Goal: Task Accomplishment & Management: Manage account settings

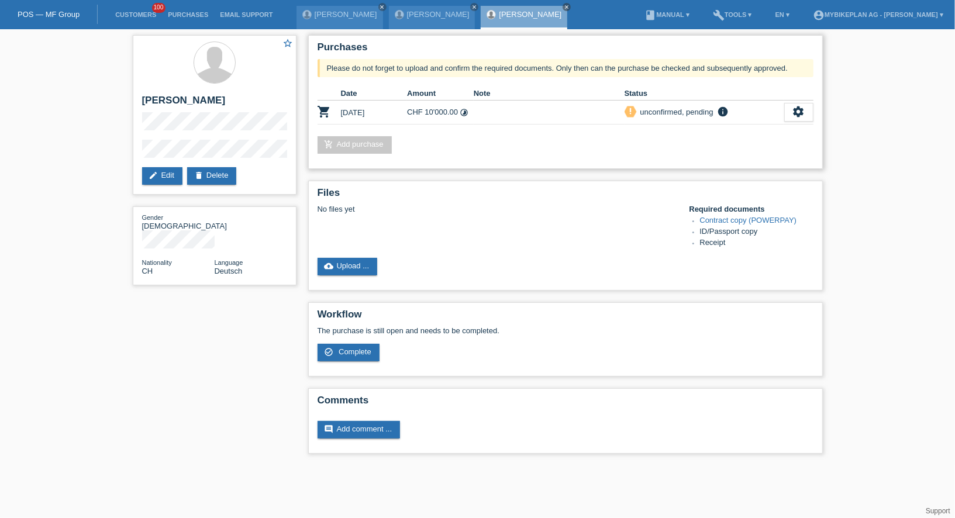
click at [796, 101] on td "settings fullscreen Show description Download terms get_app check_circle_outlin…" at bounding box center [798, 113] width 29 height 24
click at [793, 111] on icon "settings" at bounding box center [798, 111] width 13 height 13
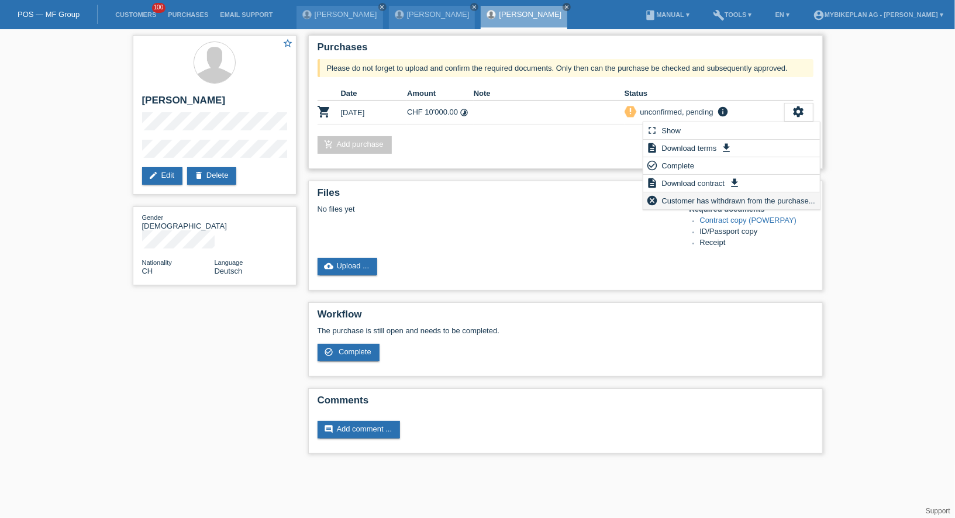
click at [689, 195] on span "Customer has withdrawn from the purchase..." at bounding box center [738, 201] width 157 height 14
click at [695, 200] on span "Customer has withdrawn from the purchase..." at bounding box center [738, 201] width 157 height 14
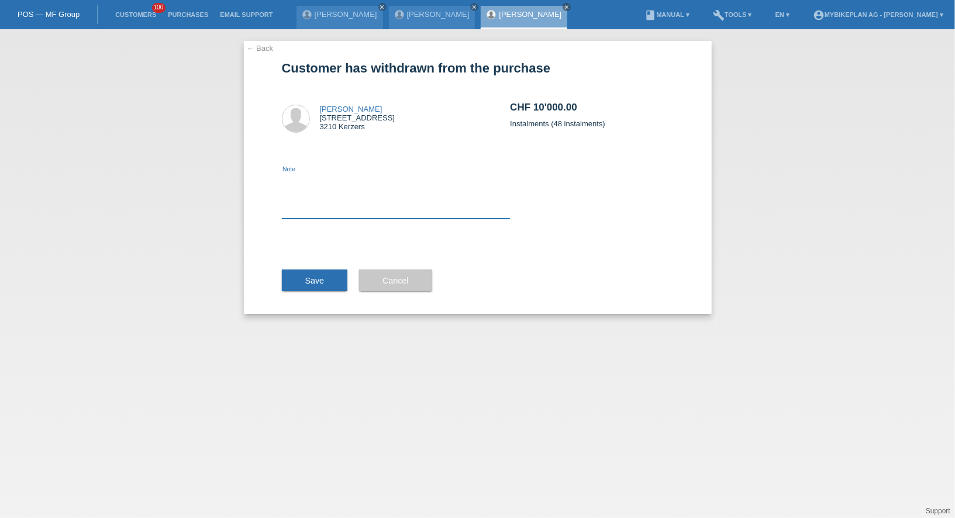
click at [352, 198] on textarea at bounding box center [396, 196] width 229 height 45
type textarea "ccc"
click at [305, 289] on button "Save" at bounding box center [315, 281] width 66 height 22
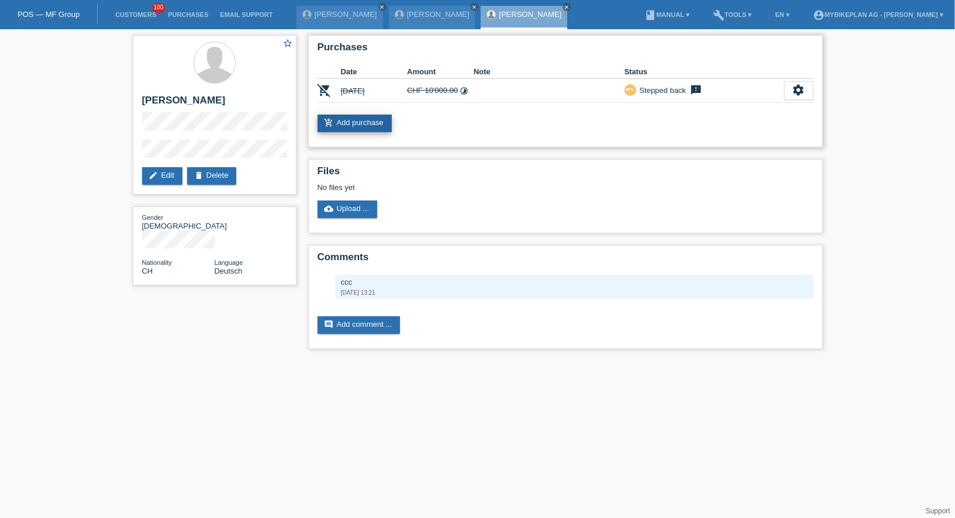
click at [371, 125] on link "add_shopping_cart Add purchase" at bounding box center [354, 124] width 74 height 18
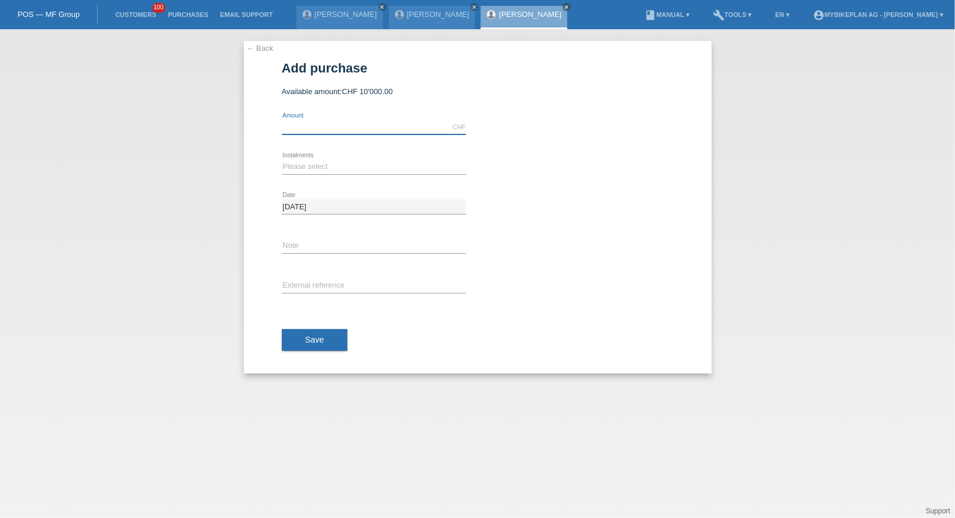
click at [368, 129] on input "text" at bounding box center [374, 127] width 184 height 15
type input "5999.00"
click at [315, 165] on select "Please select 6 instalments 12 instalments 18 instalments 24 instalments 36 ins…" at bounding box center [374, 167] width 184 height 14
select select "488"
click at [282, 160] on select "Please select 6 instalments 12 instalments 18 instalments 24 instalments 36 ins…" at bounding box center [374, 167] width 184 height 14
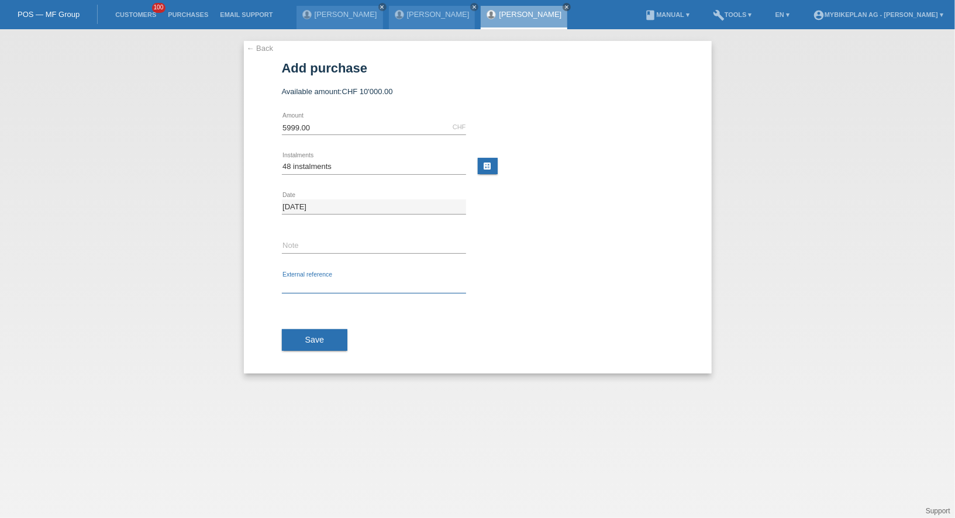
click at [305, 280] on input "text" at bounding box center [374, 286] width 184 height 15
paste input "38809428289"
type input "38809428289"
click at [306, 335] on span "Save" at bounding box center [314, 339] width 19 height 9
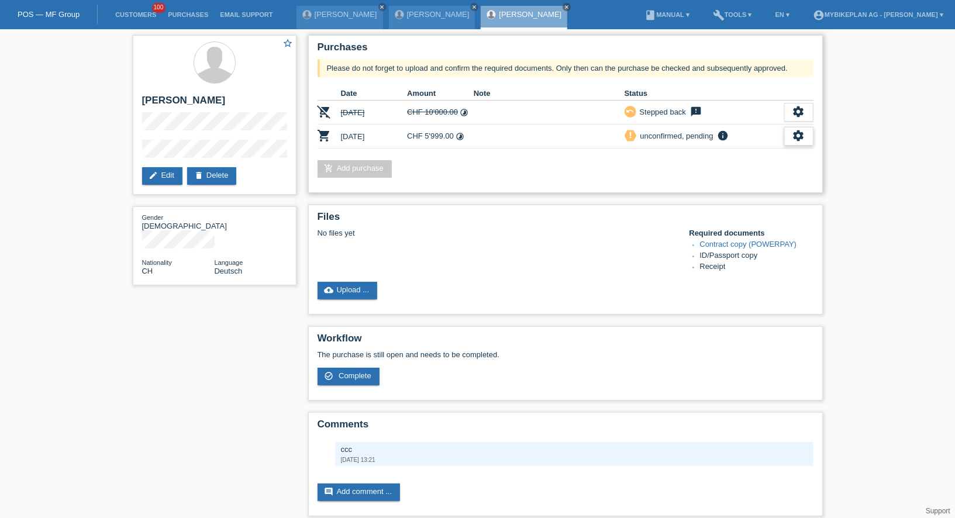
click at [792, 134] on icon "settings" at bounding box center [798, 135] width 13 height 13
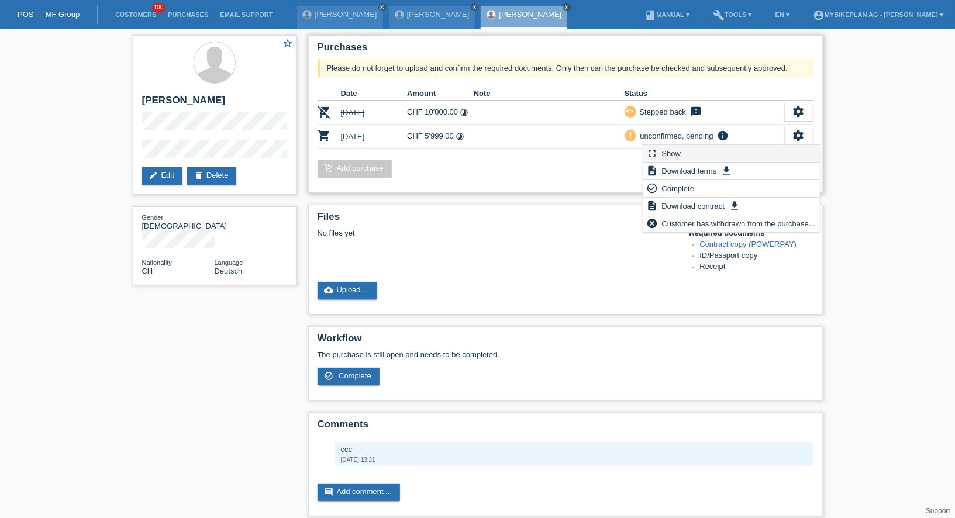
click at [752, 145] on div "fullscreen Show" at bounding box center [731, 154] width 177 height 18
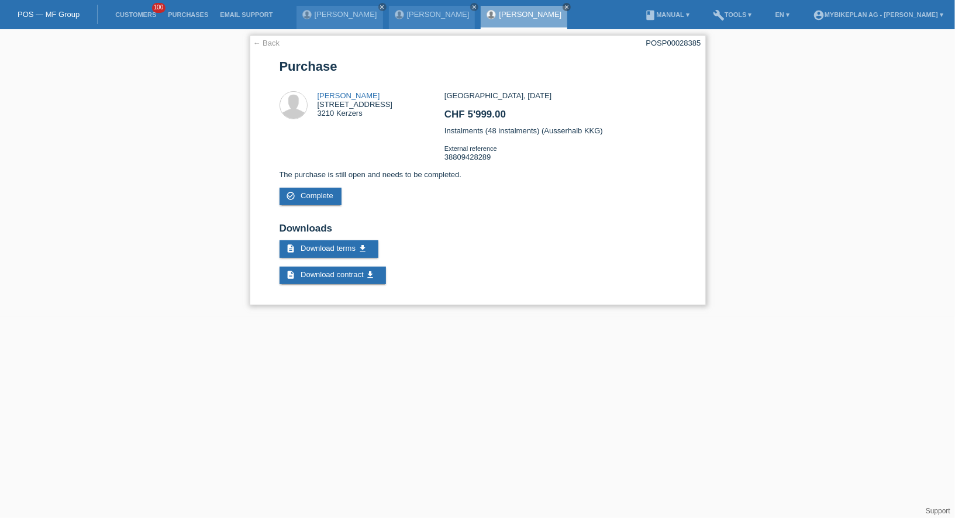
click at [672, 43] on div "POSP00028385" at bounding box center [673, 43] width 55 height 9
copy div "POSP00028385"
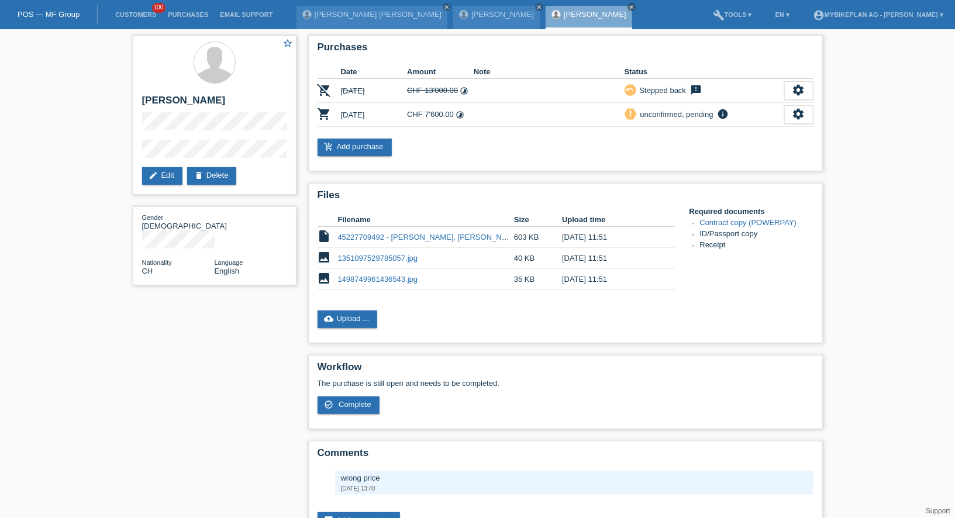
click at [125, 6] on li "Customers 100" at bounding box center [135, 15] width 53 height 30
click at [128, 13] on link "Customers" at bounding box center [135, 14] width 53 height 7
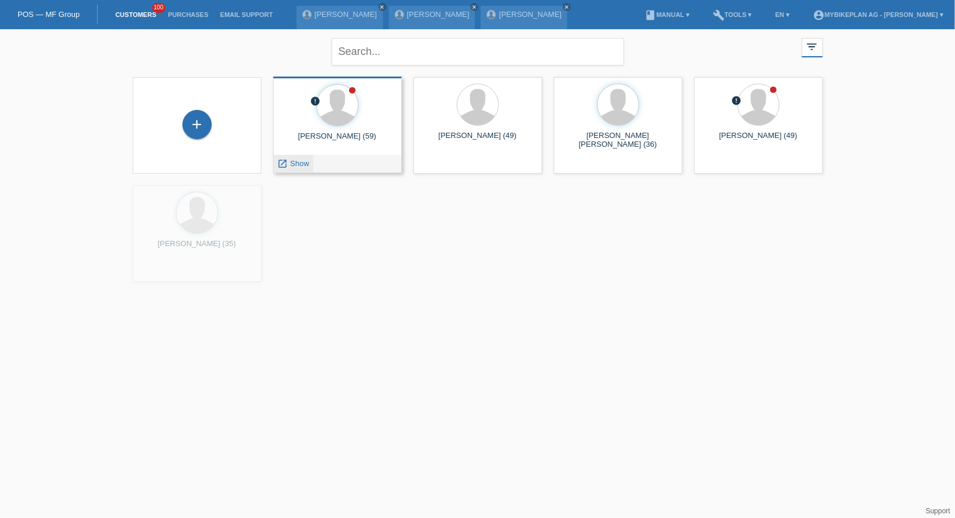
click at [292, 165] on span "Show" at bounding box center [299, 163] width 19 height 9
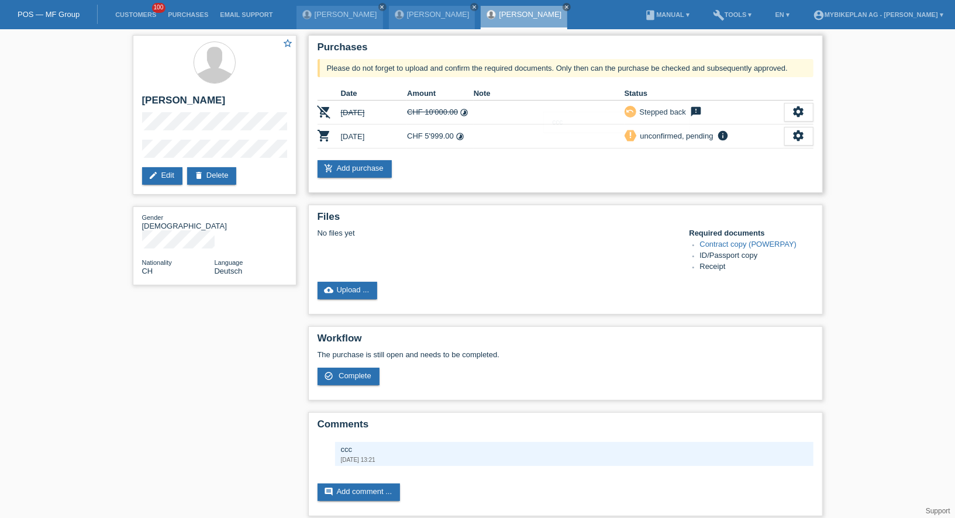
click at [783, 137] on div "priority_high unconfirmed, pending info Please do not forget to upload and conf…" at bounding box center [704, 136] width 160 height 13
click at [801, 141] on icon "settings" at bounding box center [798, 135] width 13 height 13
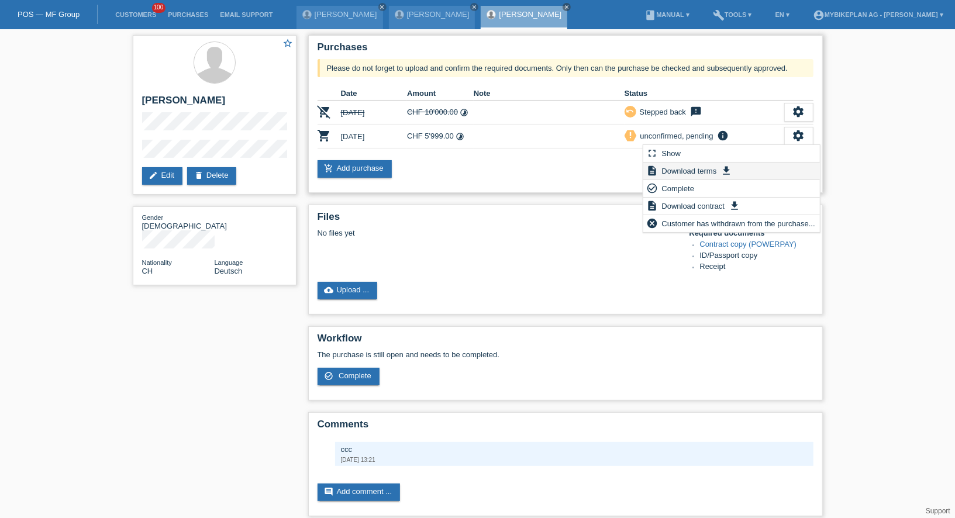
click at [792, 164] on div "description Download terms get_app" at bounding box center [731, 172] width 177 height 18
click at [752, 158] on div "fullscreen Show" at bounding box center [731, 154] width 177 height 18
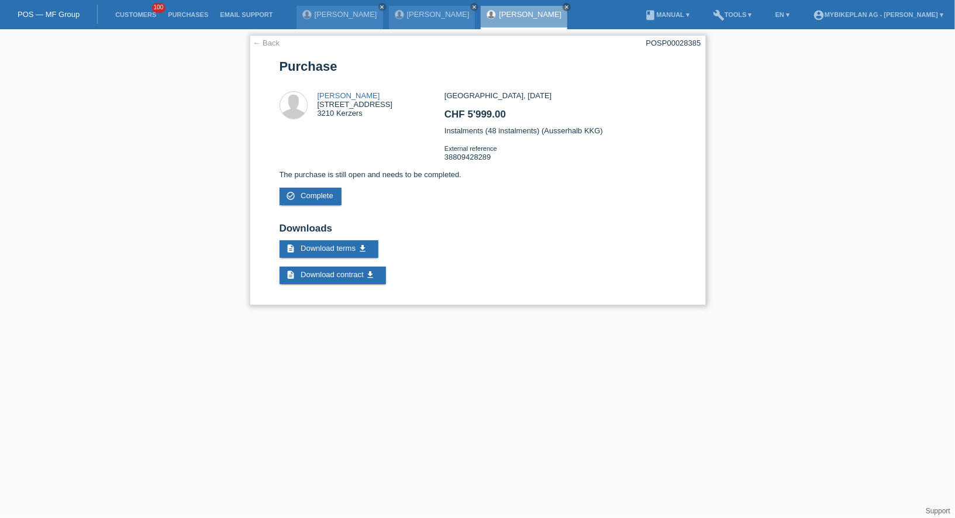
click at [663, 42] on div "POSP00028385" at bounding box center [673, 43] width 55 height 9
copy div "POSP00028385"
